Goal: Task Accomplishment & Management: Use online tool/utility

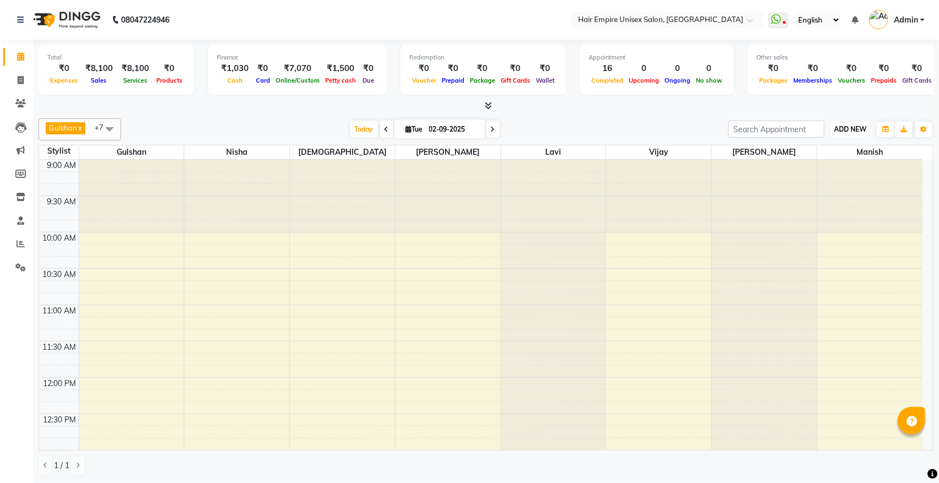
click at [849, 128] on span "ADD NEW" at bounding box center [850, 129] width 32 height 8
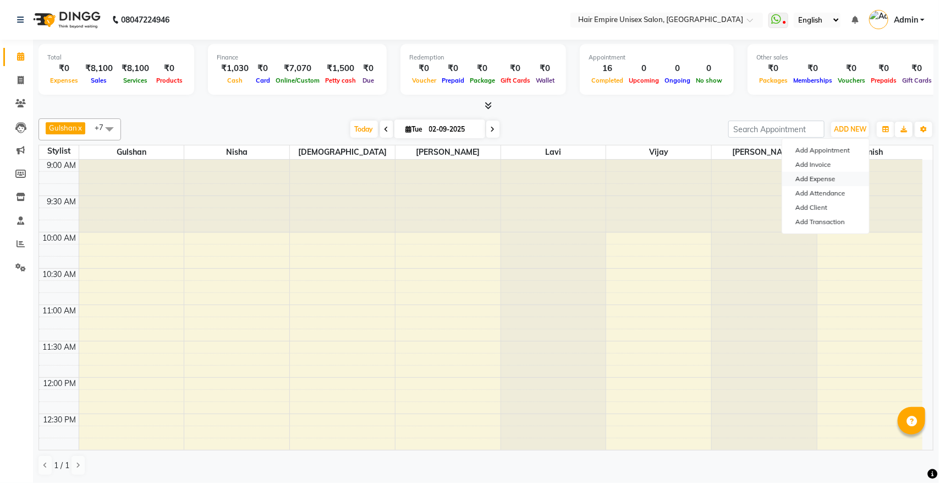
click at [835, 179] on link "Add Expense" at bounding box center [825, 179] width 87 height 14
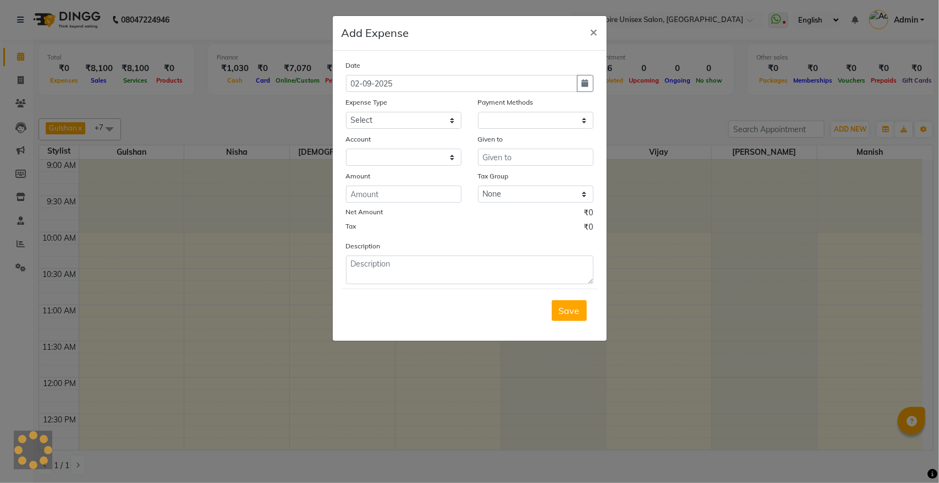
select select "1"
select select "3957"
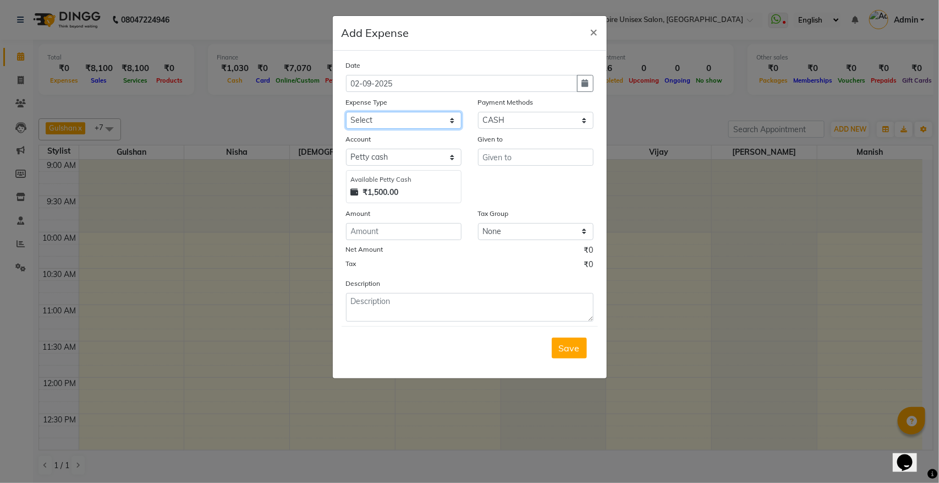
click at [406, 117] on select "Select Advance Salary Bank charges Cash transfer to bank donation Electricity B…" at bounding box center [404, 120] width 116 height 17
select select "23375"
click at [346, 112] on select "Select Advance Salary Bank charges Cash transfer to bank donation Electricity B…" at bounding box center [404, 120] width 116 height 17
click at [504, 153] on input "text" at bounding box center [536, 157] width 116 height 17
click at [485, 158] on input "donation" at bounding box center [536, 157] width 116 height 17
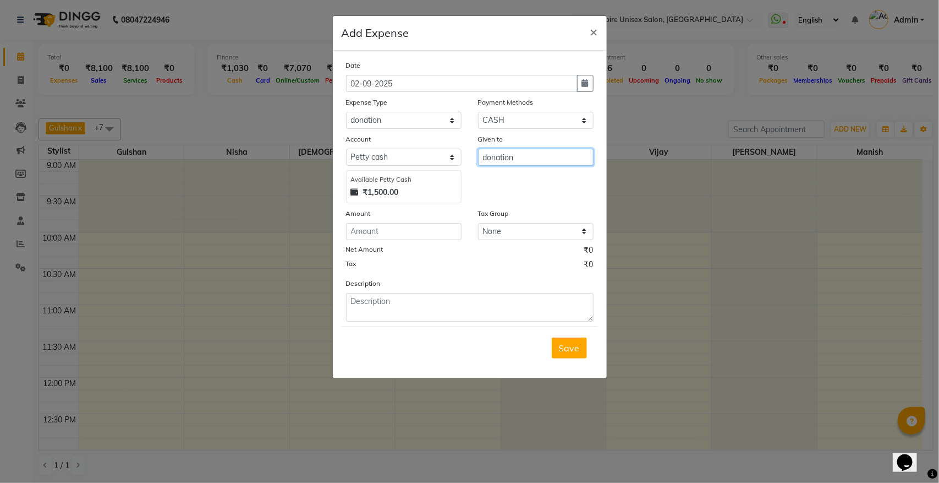
drag, startPoint x: 485, startPoint y: 158, endPoint x: 527, endPoint y: 164, distance: 42.7
drag, startPoint x: 527, startPoint y: 164, endPoint x: 518, endPoint y: 142, distance: 23.9
click at [518, 142] on div "Given to" at bounding box center [536, 140] width 116 height 15
click at [484, 157] on input "donation" at bounding box center [536, 157] width 116 height 17
drag, startPoint x: 484, startPoint y: 157, endPoint x: 513, endPoint y: 158, distance: 29.2
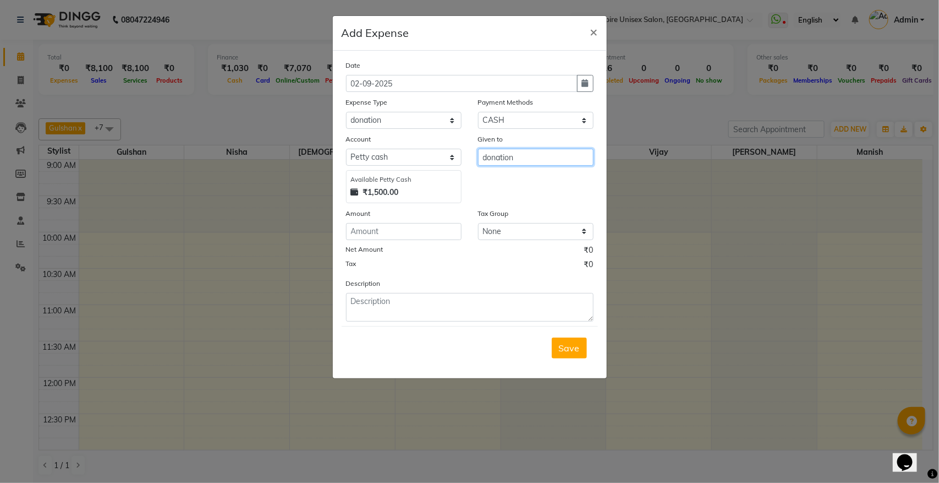
drag, startPoint x: 513, startPoint y: 158, endPoint x: 529, endPoint y: 151, distance: 16.8
click at [529, 151] on input "donation" at bounding box center [536, 157] width 116 height 17
drag, startPoint x: 543, startPoint y: 187, endPoint x: 485, endPoint y: 157, distance: 65.7
click at [485, 157] on input "donation" at bounding box center [536, 157] width 116 height 17
type input "onatiodn"
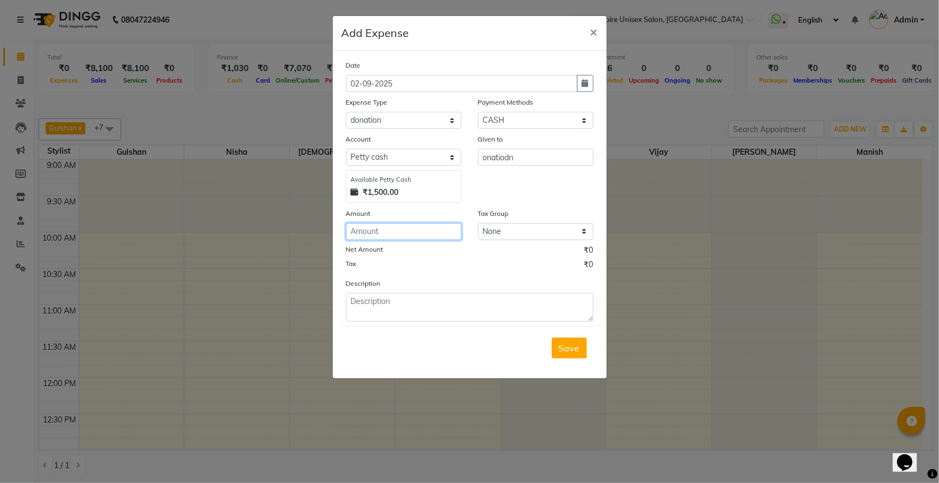
click at [397, 233] on input "number" at bounding box center [404, 231] width 116 height 17
type input "20"
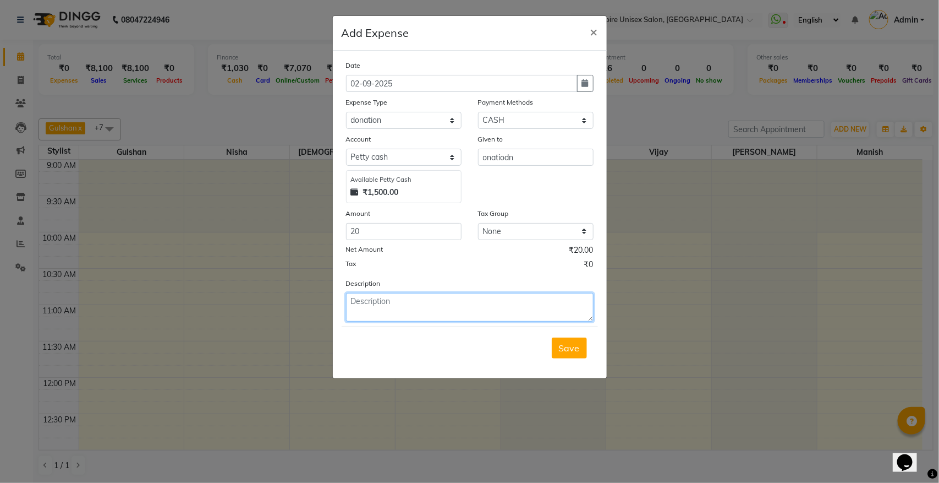
click at [375, 303] on textarea at bounding box center [470, 307] width 248 height 29
type textarea "donetion"
click at [565, 342] on span "Save" at bounding box center [569, 347] width 21 height 11
